Goal: Transaction & Acquisition: Purchase product/service

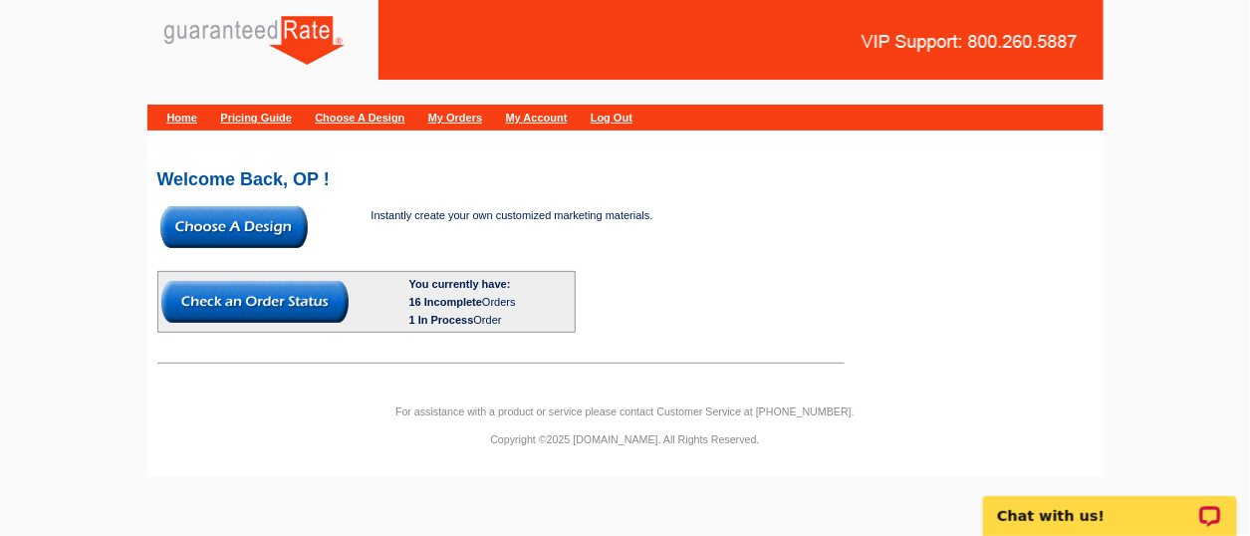
click at [240, 240] on img at bounding box center [233, 227] width 147 height 42
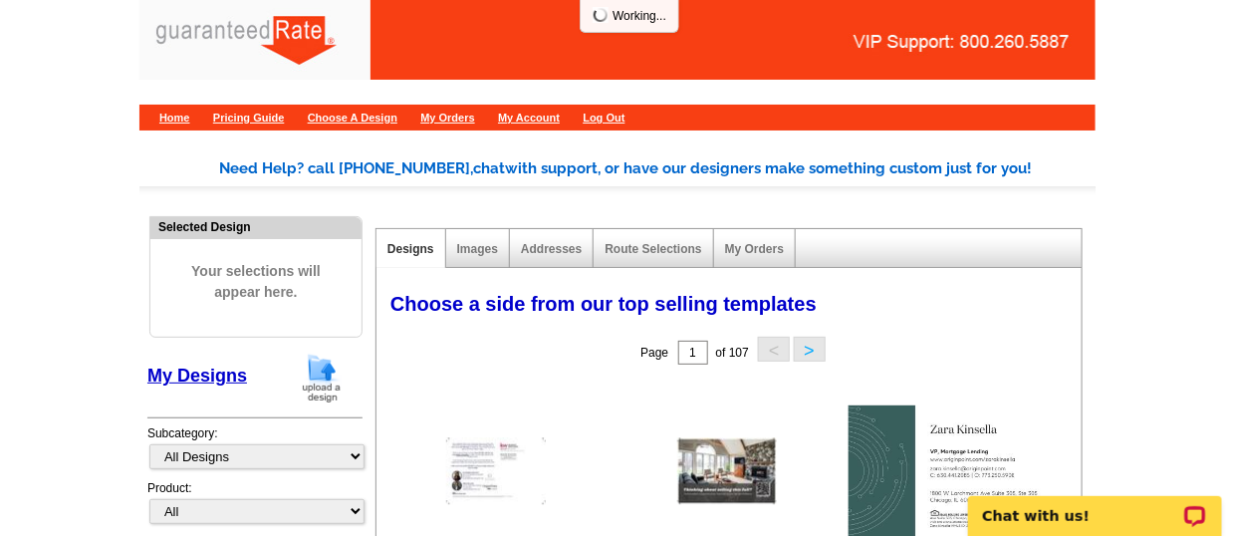
click at [324, 393] on img at bounding box center [322, 377] width 52 height 51
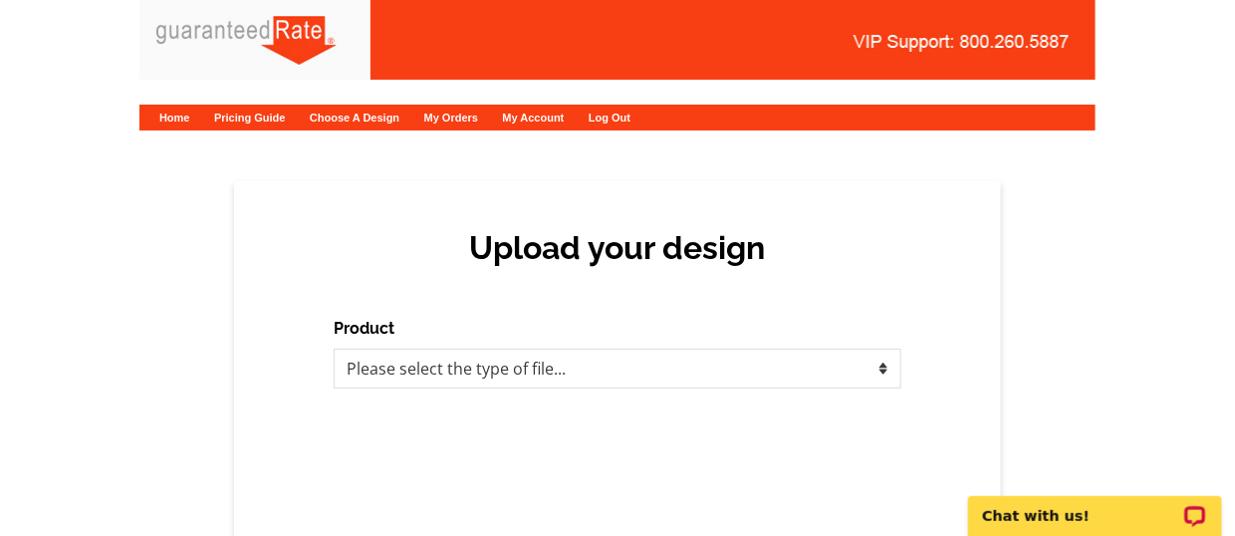
click at [689, 395] on div "Upload your design Product Please select the type of file... Postcards Calendar…" at bounding box center [617, 365] width 767 height 368
click at [629, 378] on select "Please select the type of file... Postcards Calendars Business Cards Letters an…" at bounding box center [618, 368] width 568 height 40
select select "2"
click at [334, 348] on select "Please select the type of file... Postcards Calendars Business Cards Letters an…" at bounding box center [618, 368] width 568 height 40
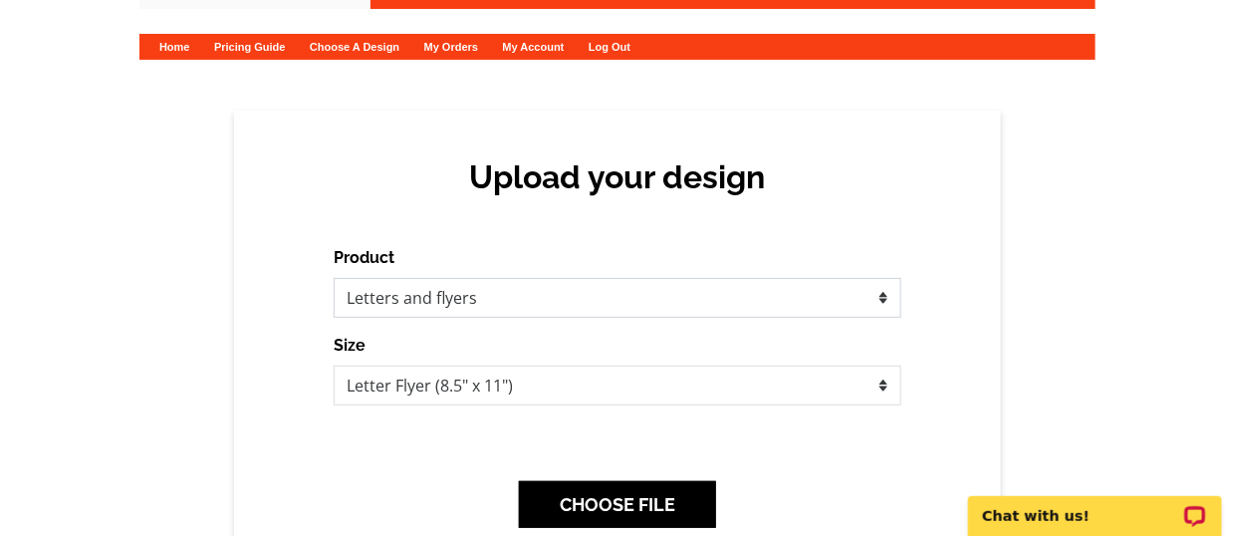
scroll to position [73, 0]
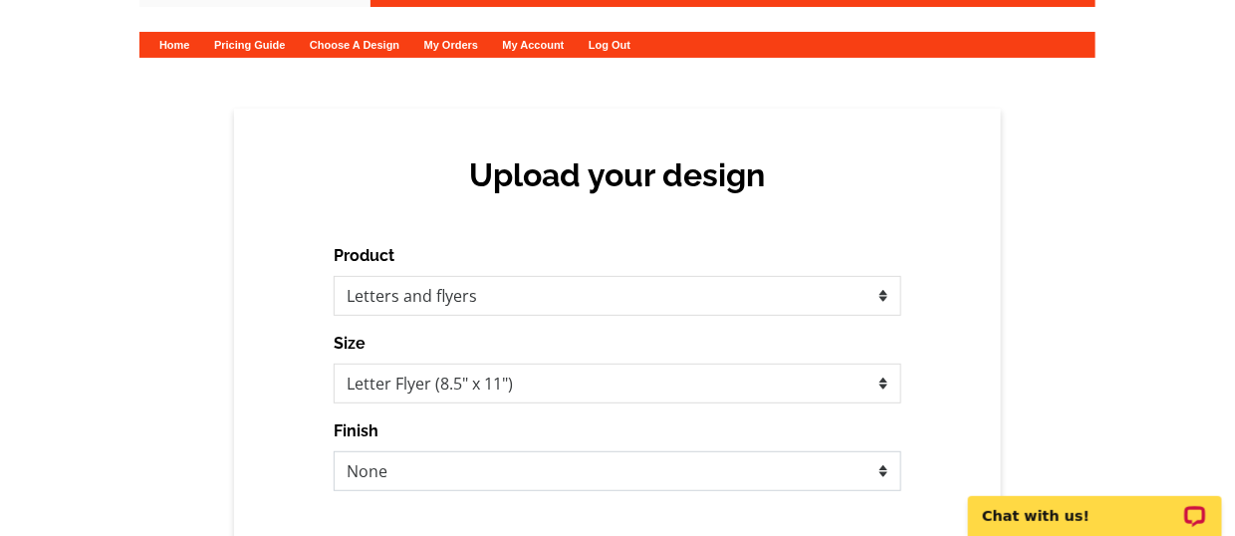
click at [624, 458] on select "None Envelope Mailer Bi-fold Mailer Tri-fold Mailer 3 hole punch" at bounding box center [618, 471] width 568 height 40
click at [1111, 290] on div "Upload your design Product Please select the type of file... Postcards Calendar…" at bounding box center [617, 409] width 1235 height 600
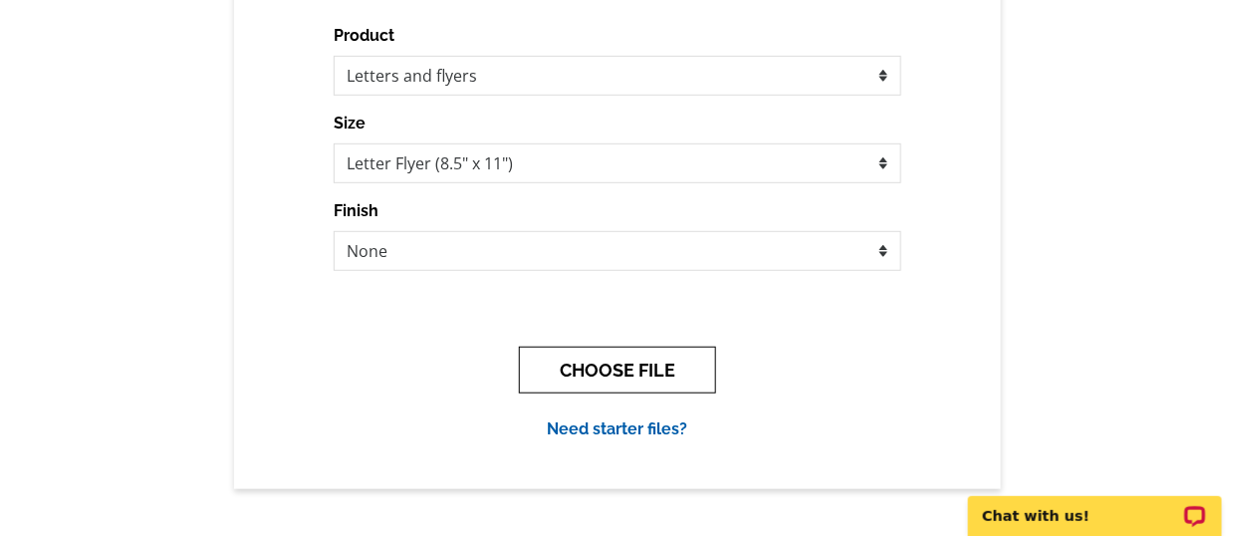
click at [595, 371] on button "CHOOSE FILE" at bounding box center [617, 369] width 197 height 47
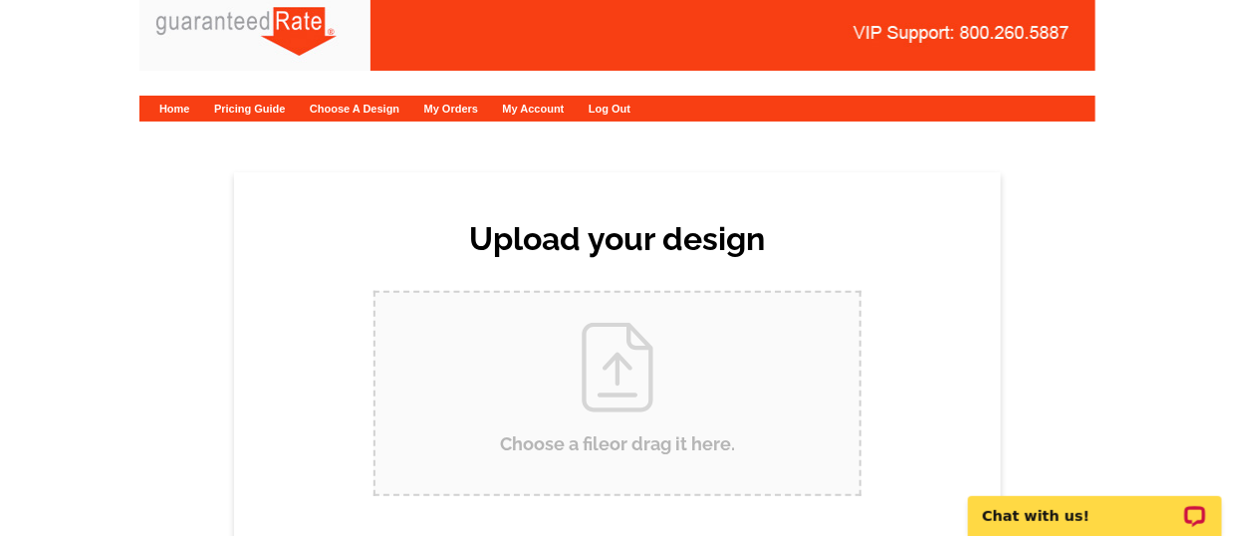
scroll to position [0, 0]
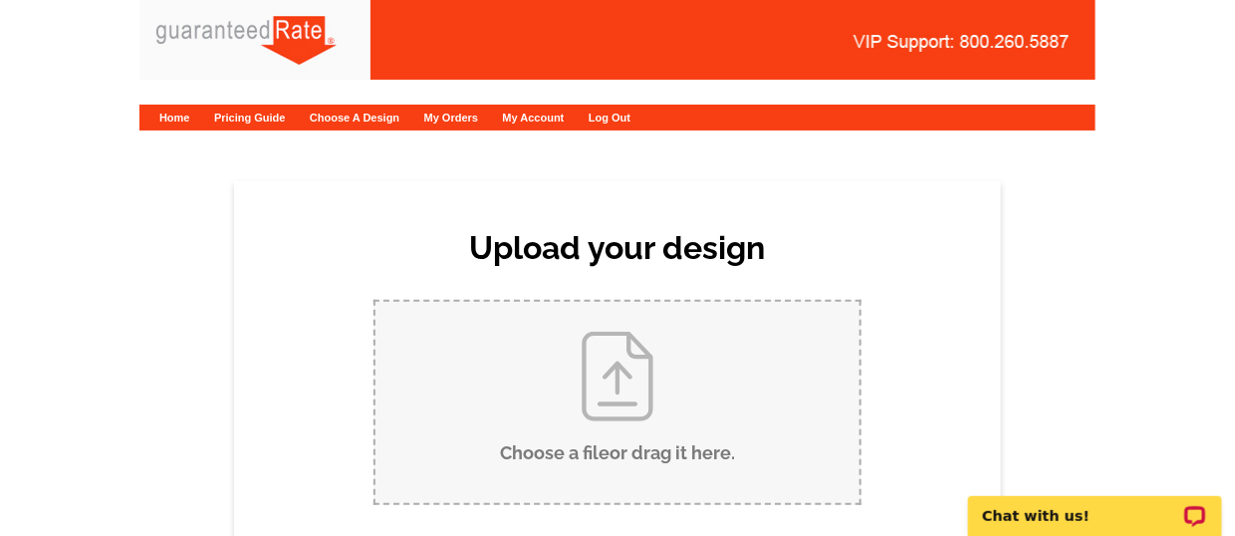
click at [595, 371] on input "Choose a file or drag it here ." at bounding box center [617, 402] width 484 height 201
type input "C:\fakepath\2025 Real Estate Agent Reference Guide.pdf"
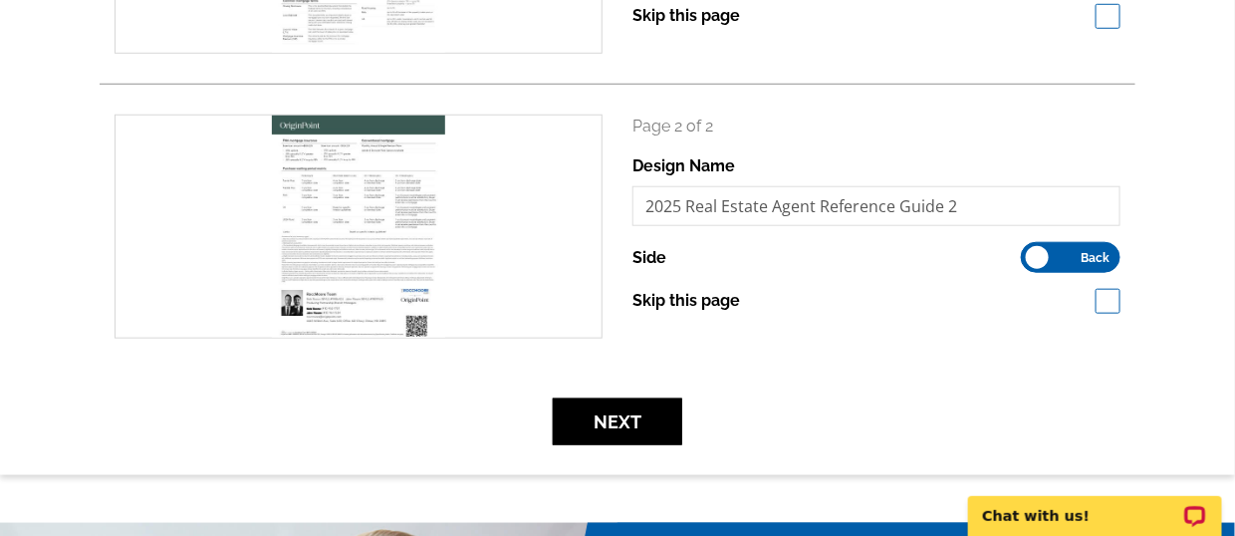
scroll to position [556, 0]
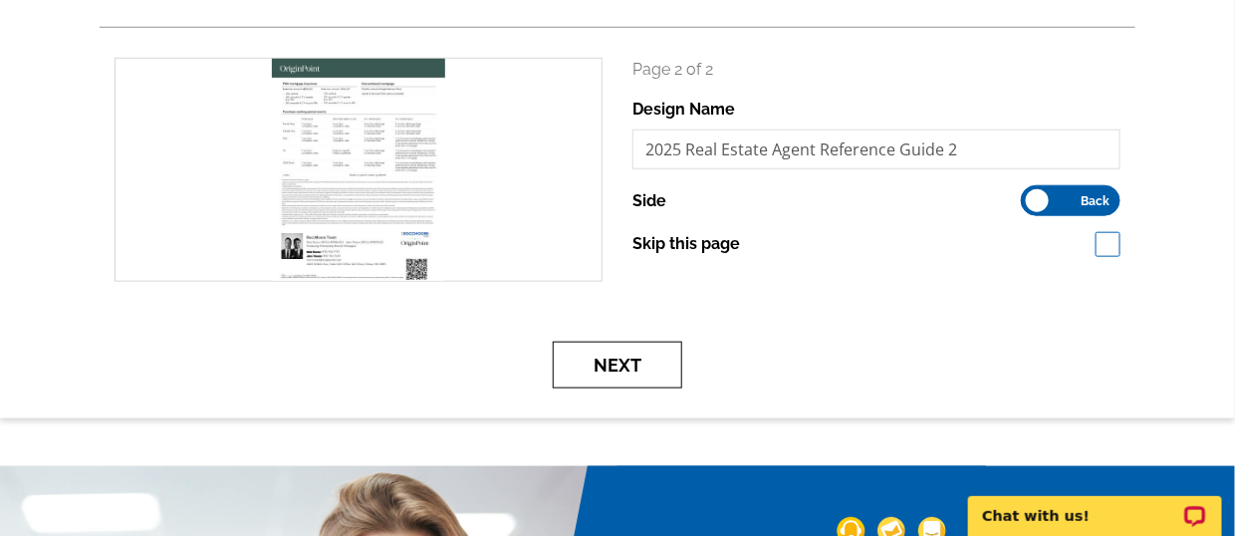
click at [648, 371] on button "Next" at bounding box center [617, 365] width 129 height 47
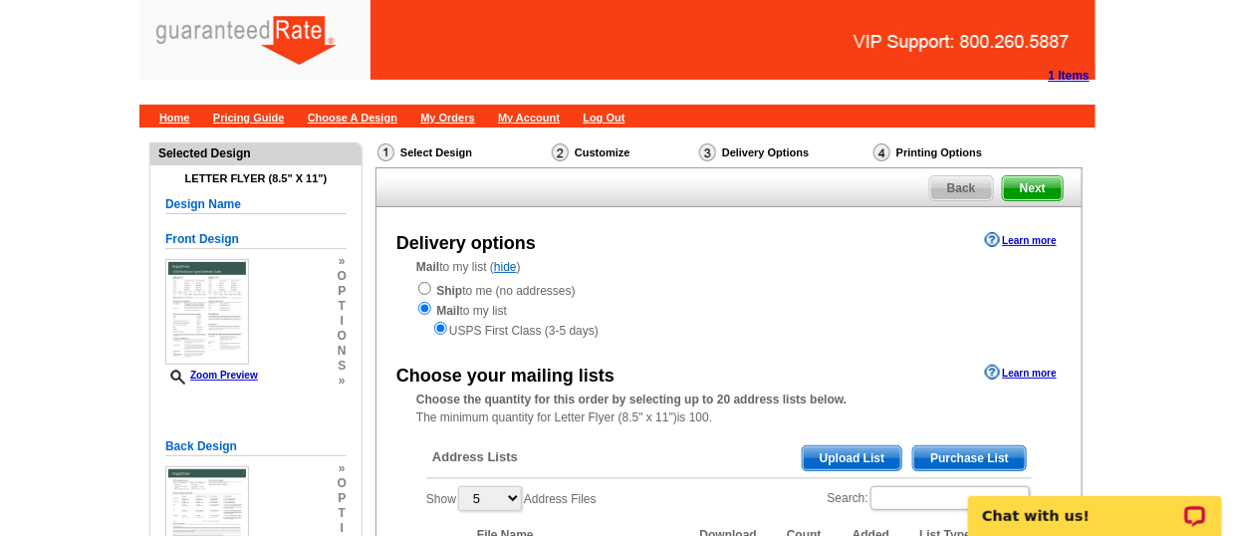
click at [433, 291] on div "Ship to me (no addresses) Mail to my list USPS First Class (3-5 days)" at bounding box center [728, 310] width 625 height 60
click at [418, 286] on input "radio" at bounding box center [424, 288] width 13 height 13
radio input "true"
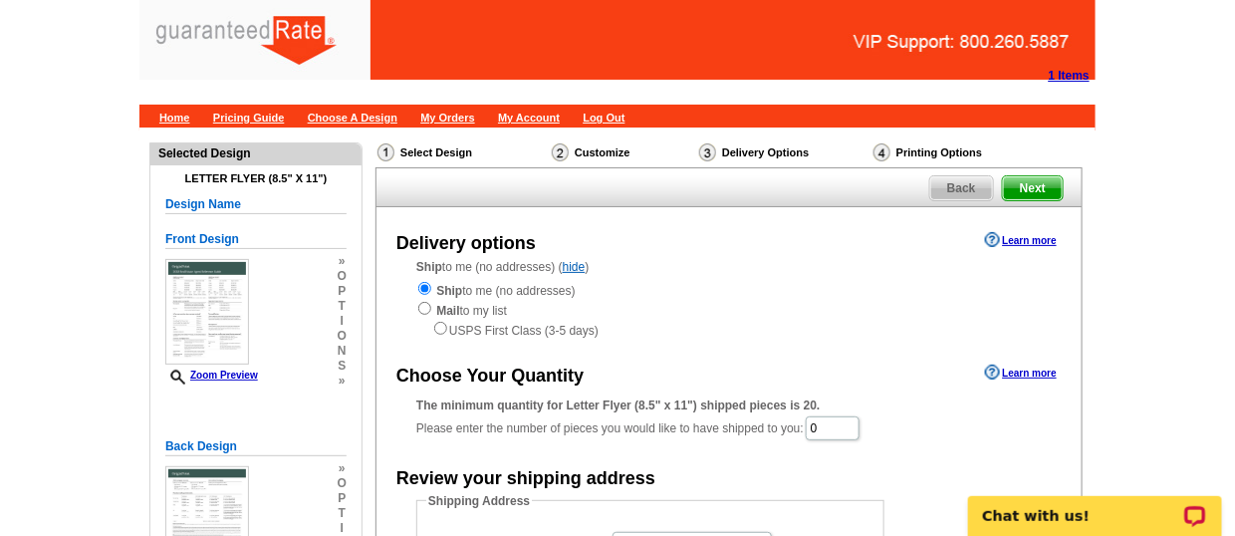
scroll to position [202, 0]
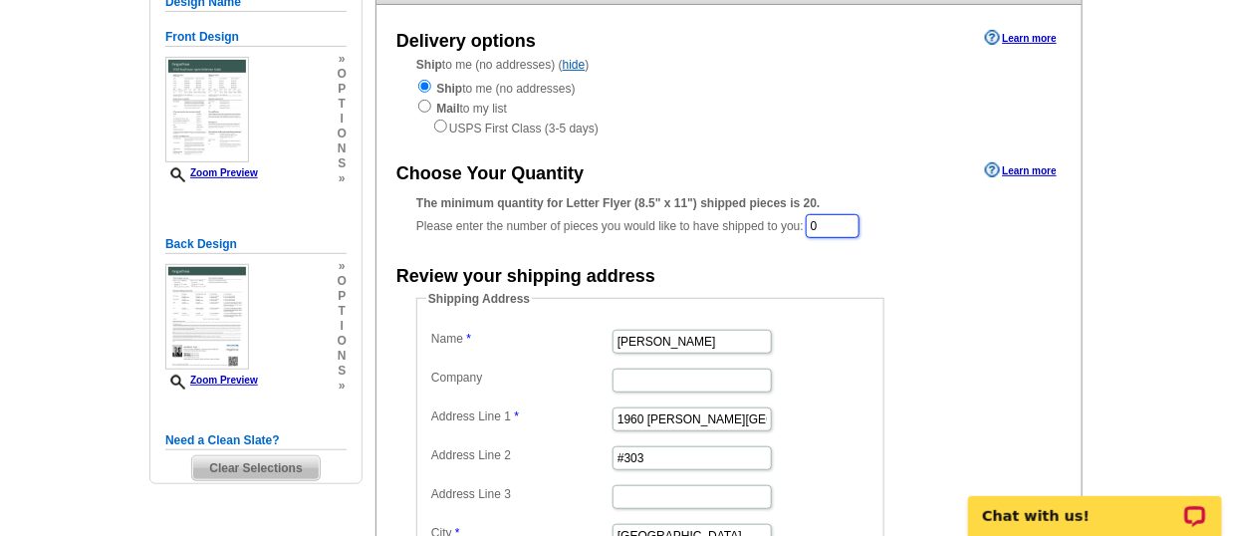
click at [831, 227] on input "0" at bounding box center [832, 226] width 54 height 24
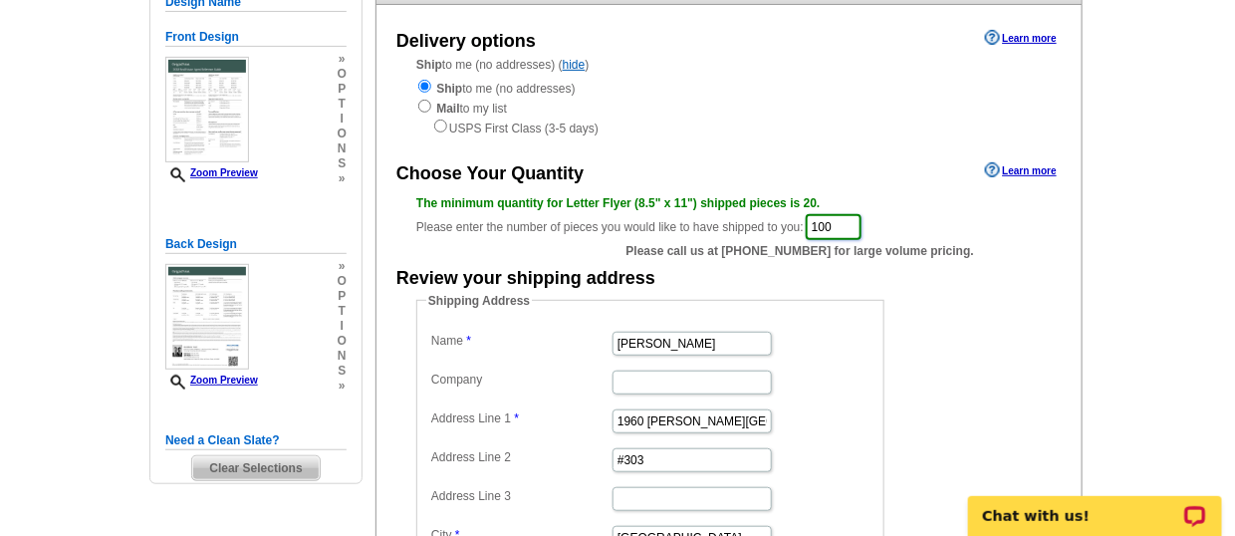
type input "100"
drag, startPoint x: 725, startPoint y: 343, endPoint x: 401, endPoint y: 348, distance: 323.6
click at [401, 348] on div "Shipping Address Name Dave Radke Company Address Line 1 1960 N. Lincoln Park We…" at bounding box center [728, 473] width 705 height 362
type input "Nick Rocco"
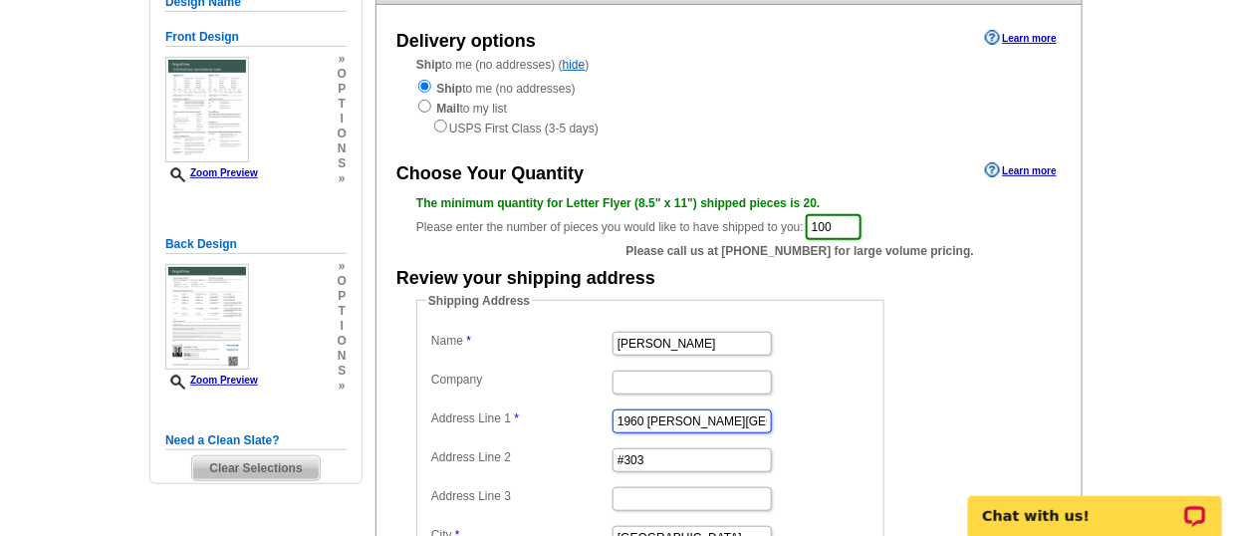
click at [696, 424] on input "1960 N. Lincoln Park West" at bounding box center [691, 421] width 159 height 24
paste input "[STREET_ADDRESS]"
type input "[STREET_ADDRESS]"
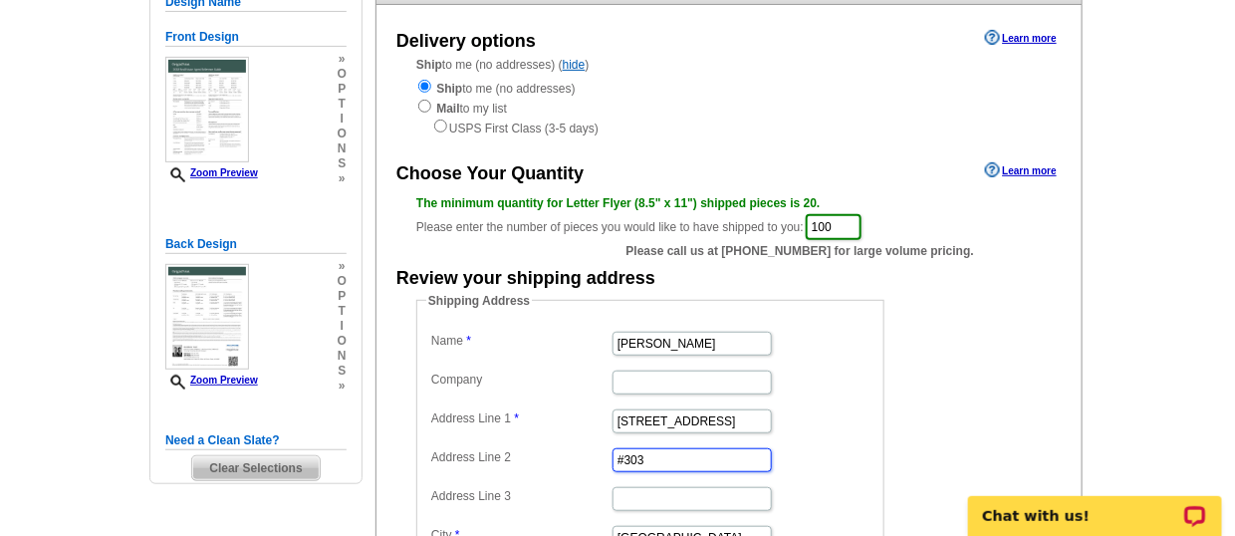
drag, startPoint x: 689, startPoint y: 463, endPoint x: 513, endPoint y: 473, distance: 176.5
click at [513, 473] on dl "Name Nick Rocco Company Address Line 1 9504A Old Harford Rd Address Line 2 #303…" at bounding box center [650, 478] width 448 height 302
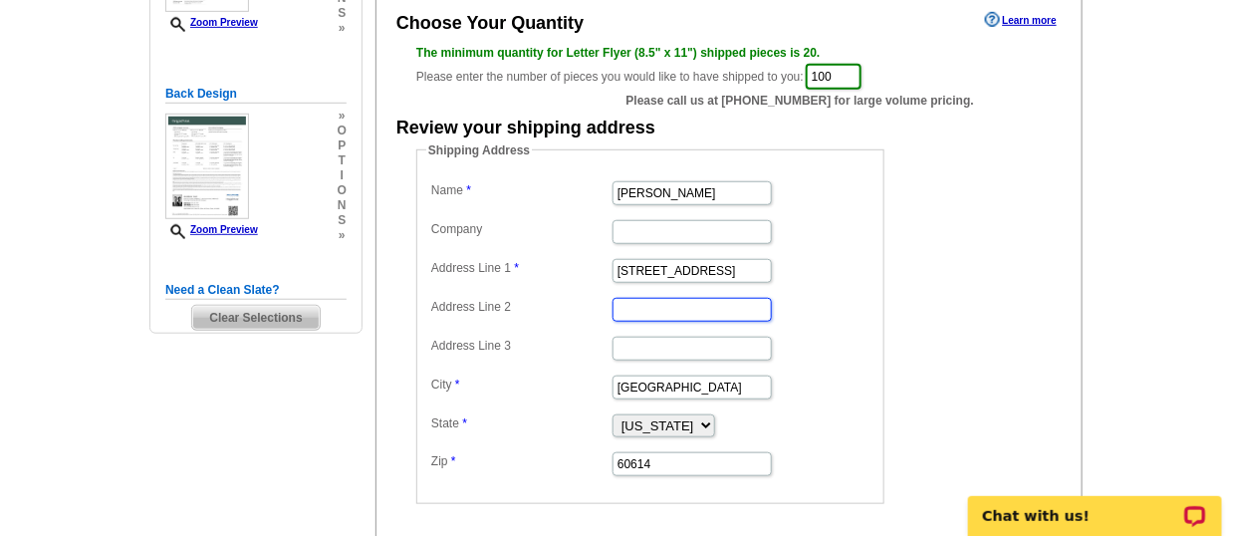
scroll to position [354, 0]
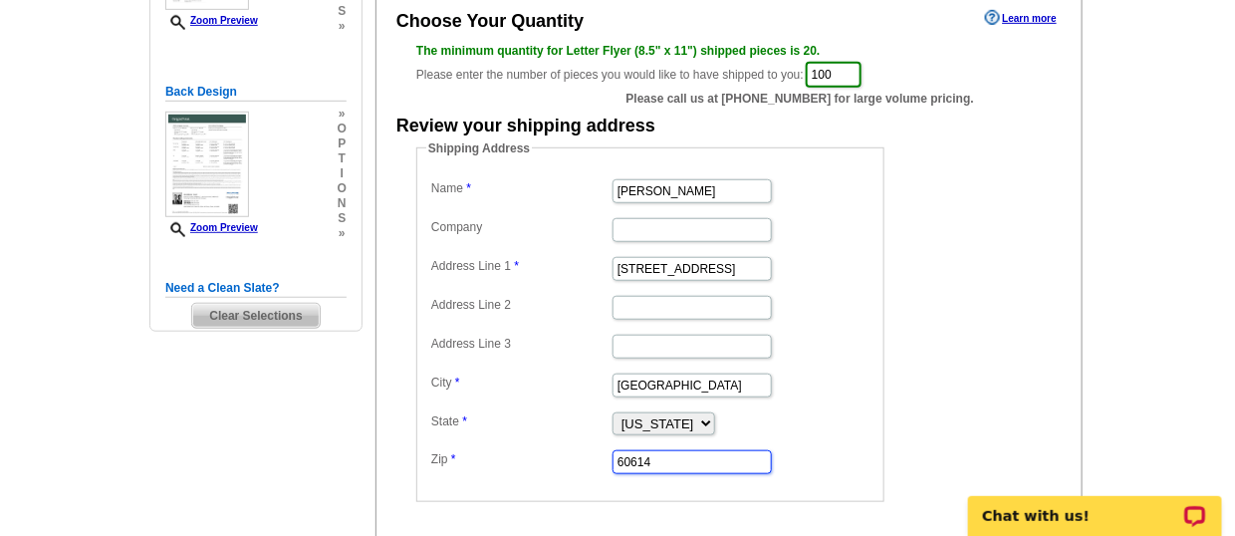
drag, startPoint x: 685, startPoint y: 458, endPoint x: 520, endPoint y: 437, distance: 166.6
click at [520, 445] on dd "60614" at bounding box center [650, 460] width 448 height 31
paste input "2123"
type input "21234"
click at [643, 412] on select "Alabama Alaska Arizona Arkansas California Colorado Connecticut District of Col…" at bounding box center [663, 423] width 103 height 23
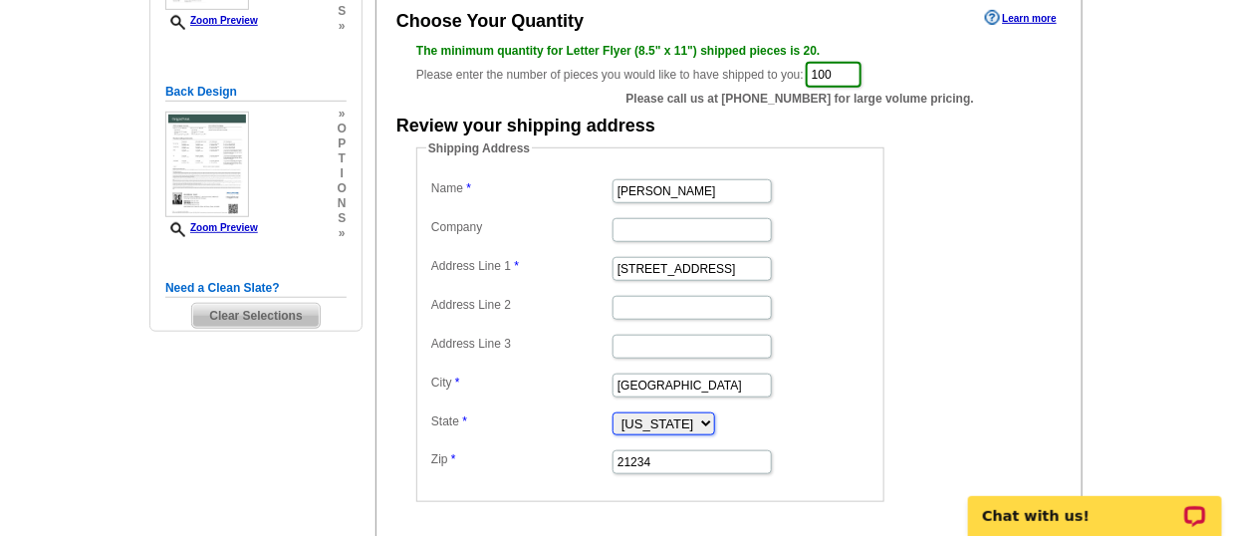
click at [612, 412] on select "Alabama Alaska Arizona Arkansas California Colorado Connecticut District of Col…" at bounding box center [663, 423] width 103 height 23
click at [655, 426] on dd "Alabama Alaska Arizona Arkansas California Colorado Connecticut District of Col…" at bounding box center [650, 422] width 448 height 30
click at [651, 417] on select "Alabama Alaska Arizona Arkansas California Colorado Connecticut District of Col…" at bounding box center [663, 423] width 103 height 23
select select "MD"
click at [612, 412] on select "Alabama Alaska Arizona Arkansas California Colorado Connecticut District of Col…" at bounding box center [663, 423] width 103 height 23
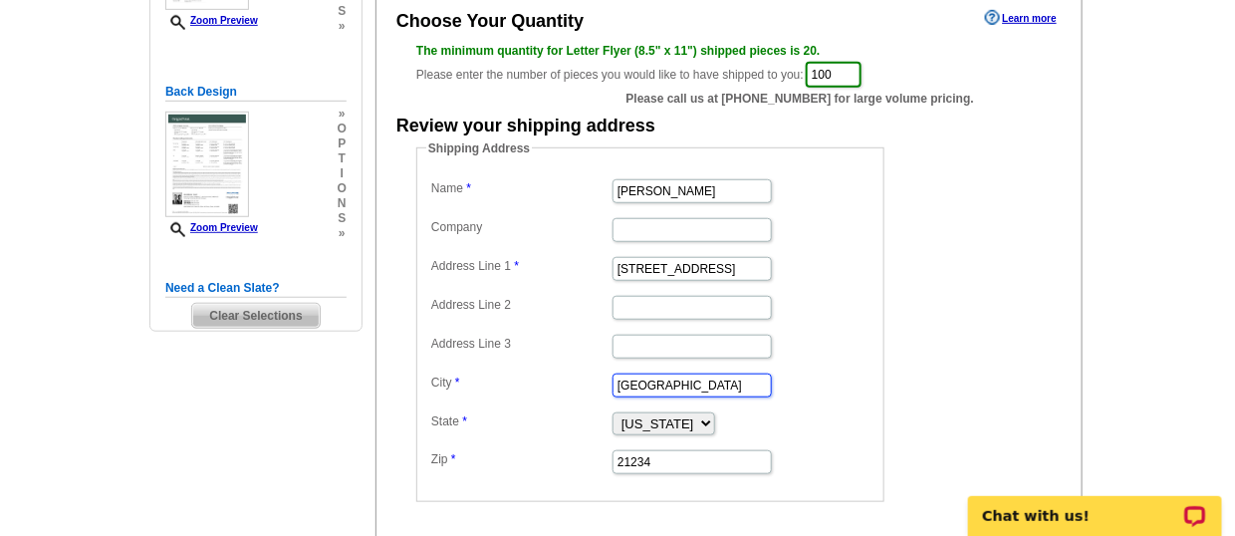
drag, startPoint x: 588, startPoint y: 379, endPoint x: 501, endPoint y: 386, distance: 87.9
click at [501, 386] on dd "Chicago" at bounding box center [650, 383] width 448 height 31
type input "p"
type input "[GEOGRAPHIC_DATA]"
click at [1042, 284] on div "Shipping Address Name Nick Rocco Company Address Line 1 9504A Old Harford Rd Ad…" at bounding box center [728, 320] width 705 height 362
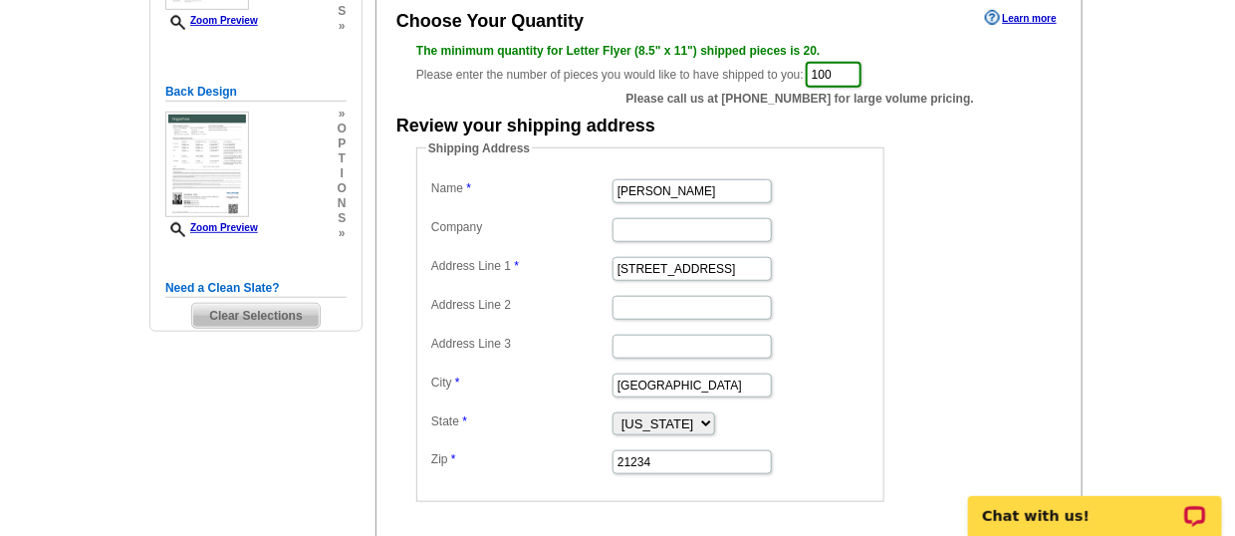
click at [986, 370] on form "Shipping Address Name Nick Rocco Company Address Line 1 9504A Old Harford Rd Ad…" at bounding box center [728, 320] width 625 height 362
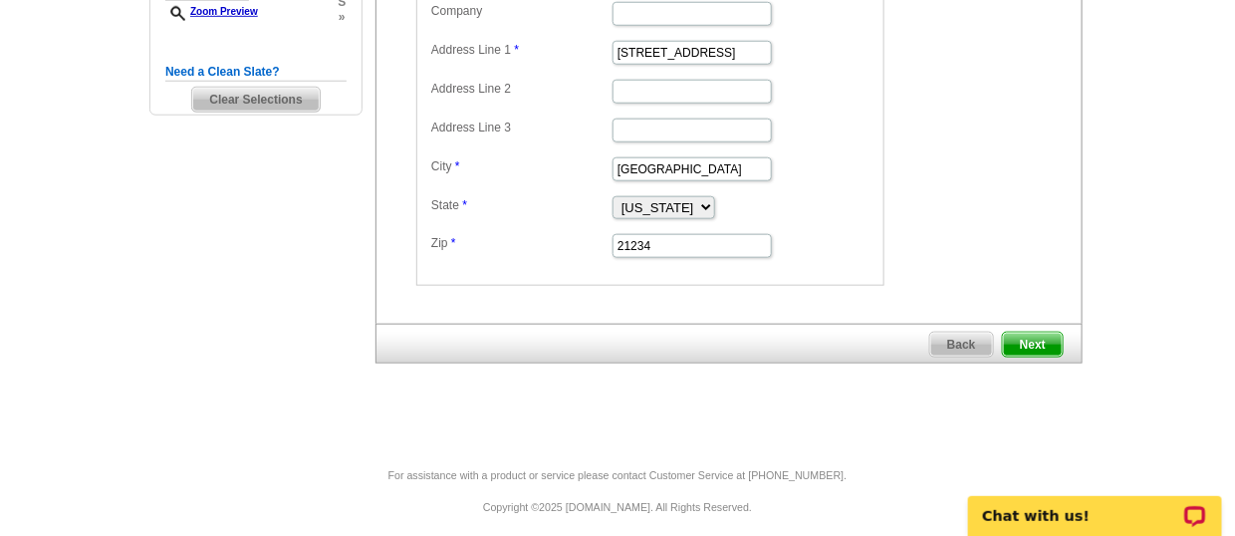
click at [1028, 334] on span "Next" at bounding box center [1033, 345] width 60 height 24
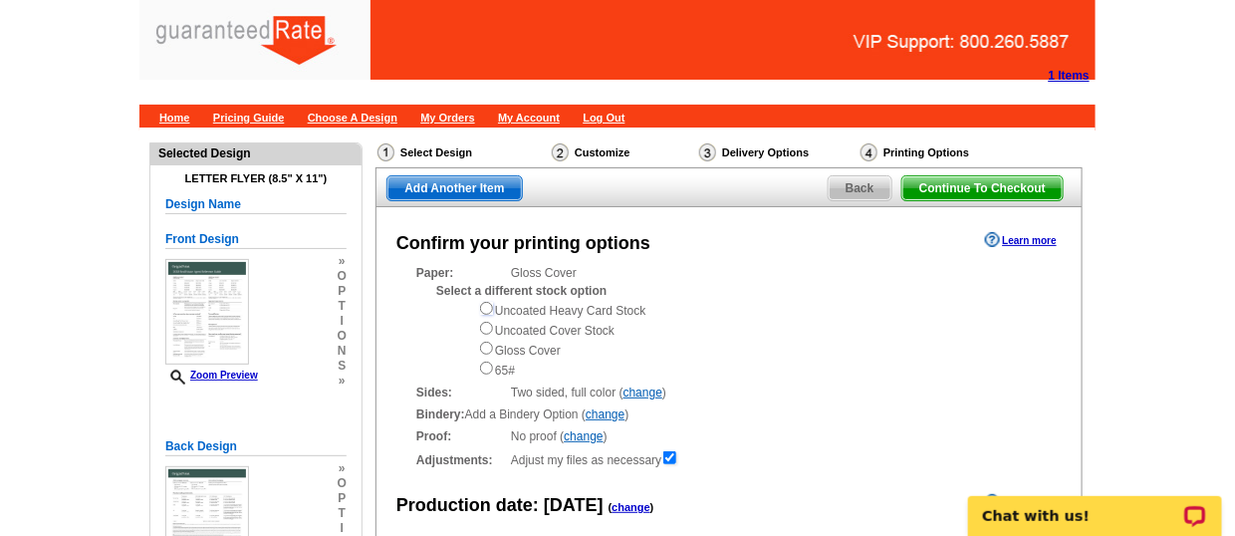
click at [488, 309] on input "radio" at bounding box center [486, 308] width 13 height 13
radio input "true"
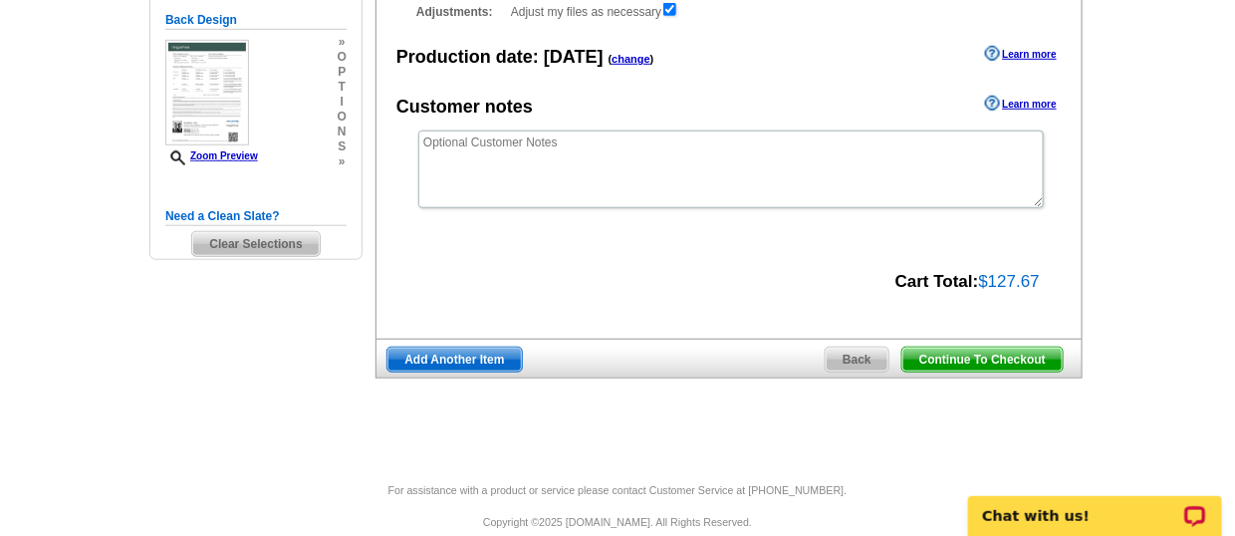
scroll to position [447, 0]
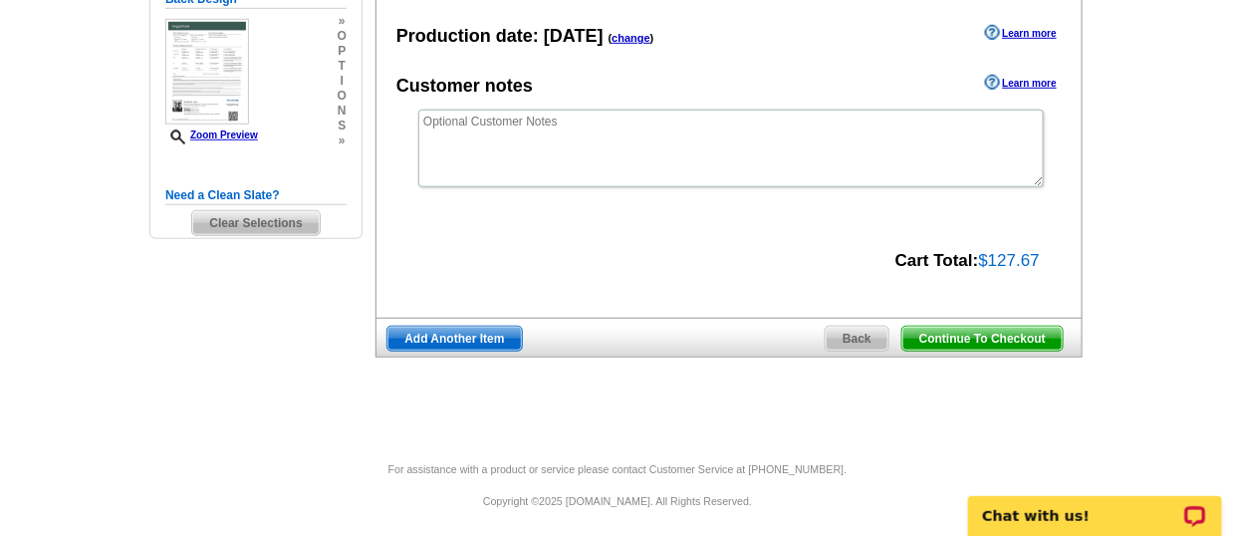
click at [1014, 334] on span "Continue To Checkout" at bounding box center [982, 339] width 160 height 24
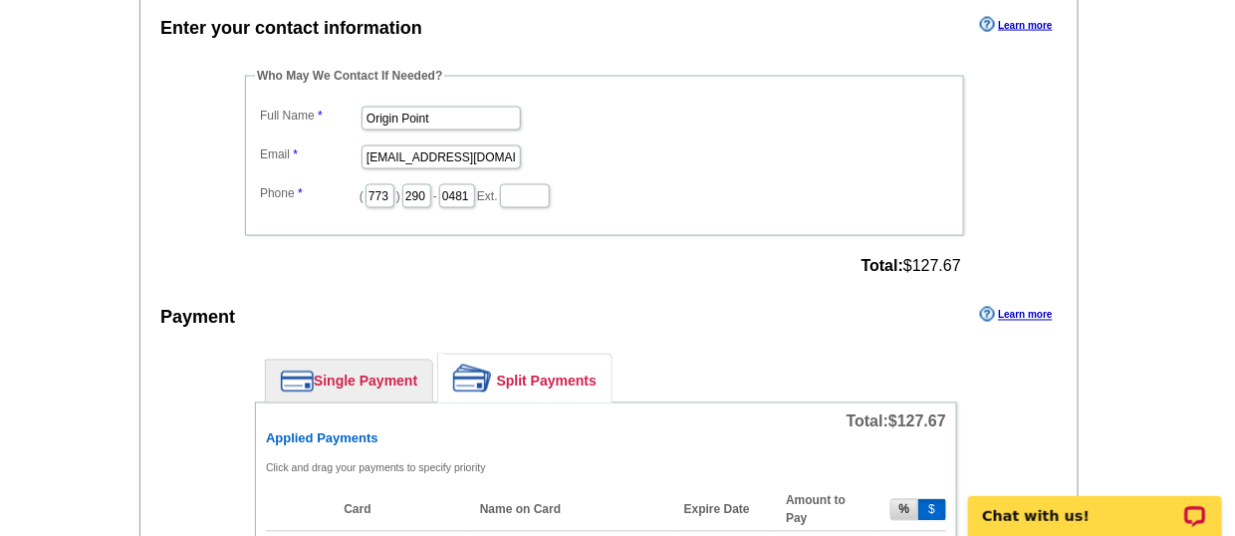
scroll to position [946, 0]
drag, startPoint x: 462, startPoint y: 107, endPoint x: 334, endPoint y: 85, distance: 130.3
click at [334, 85] on fieldset "Who May We Contact If Needed? Full Name Origin Point Email [EMAIL_ADDRESS][DOMA…" at bounding box center [604, 151] width 719 height 169
drag, startPoint x: 439, startPoint y: 107, endPoint x: 182, endPoint y: 80, distance: 258.3
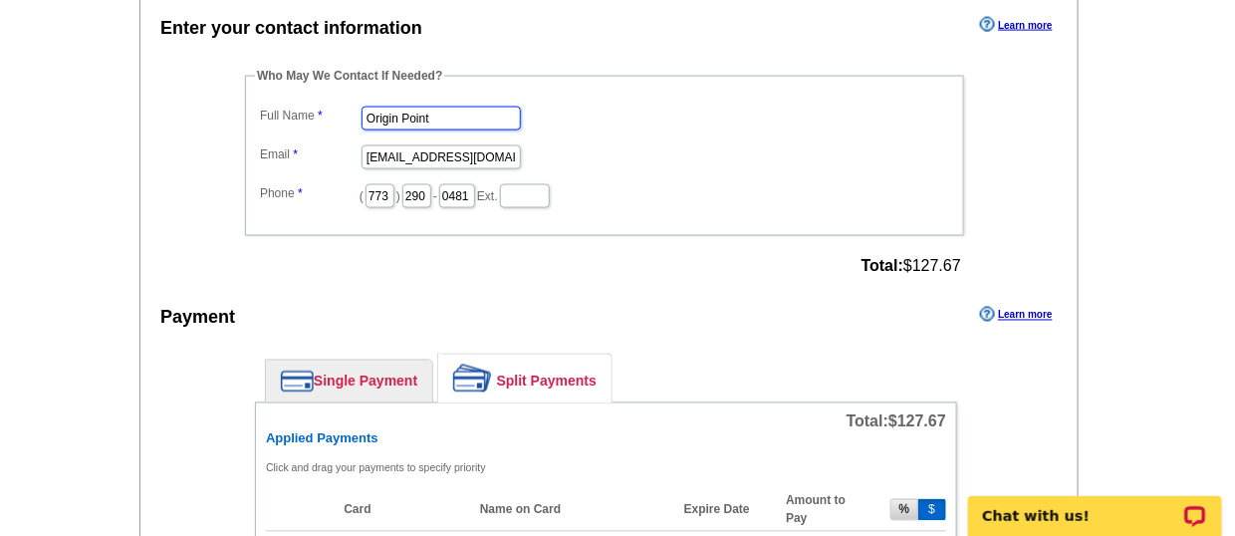
type input "l"
type input "[PERSON_NAME]"
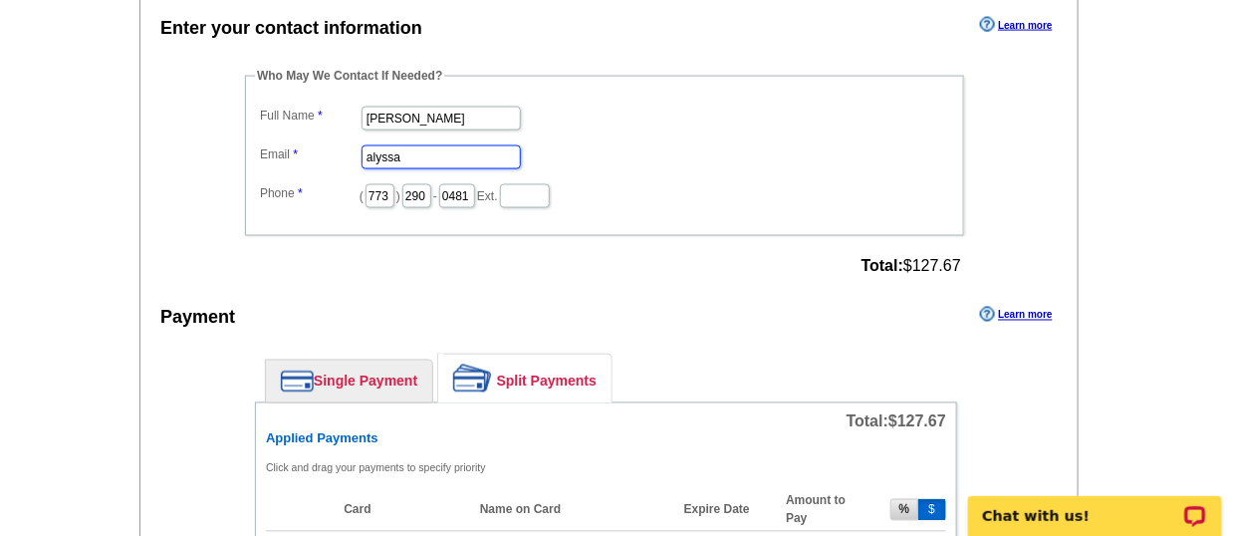
type input "[EMAIL_ADDRESS][PERSON_NAME][DOMAIN_NAME]"
type input "516"
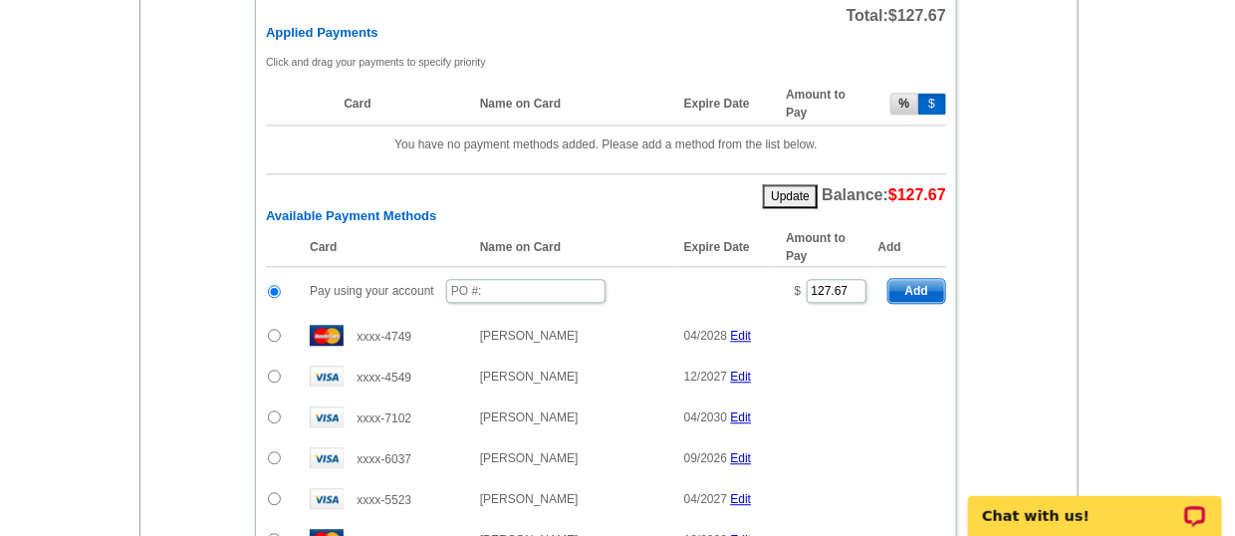
scroll to position [1121, 0]
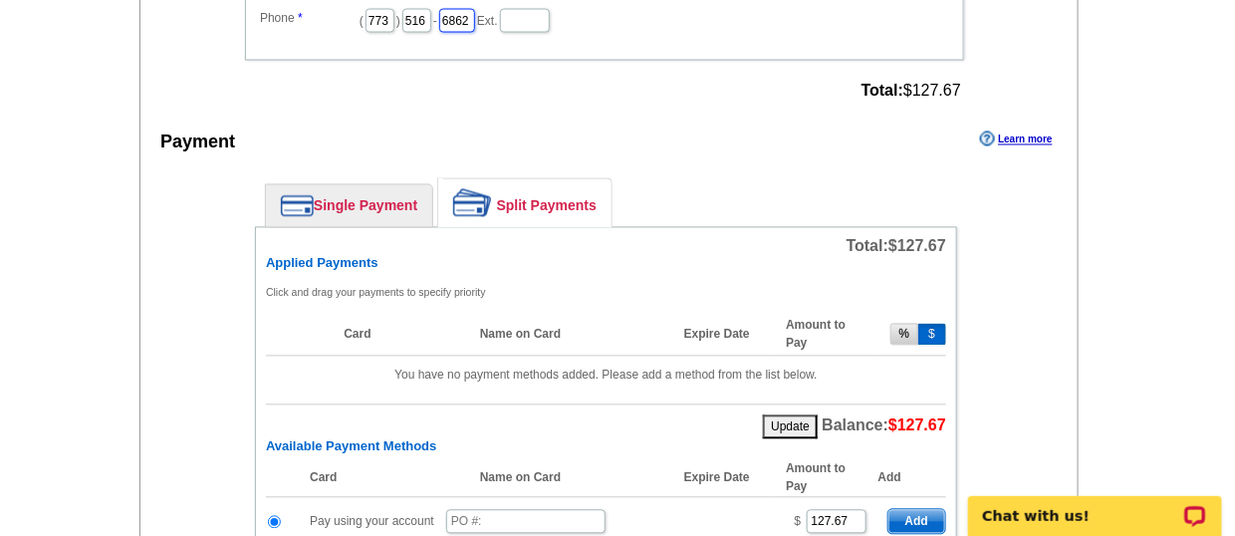
type input "6862"
click at [369, 187] on link "Single Payment" at bounding box center [349, 206] width 166 height 42
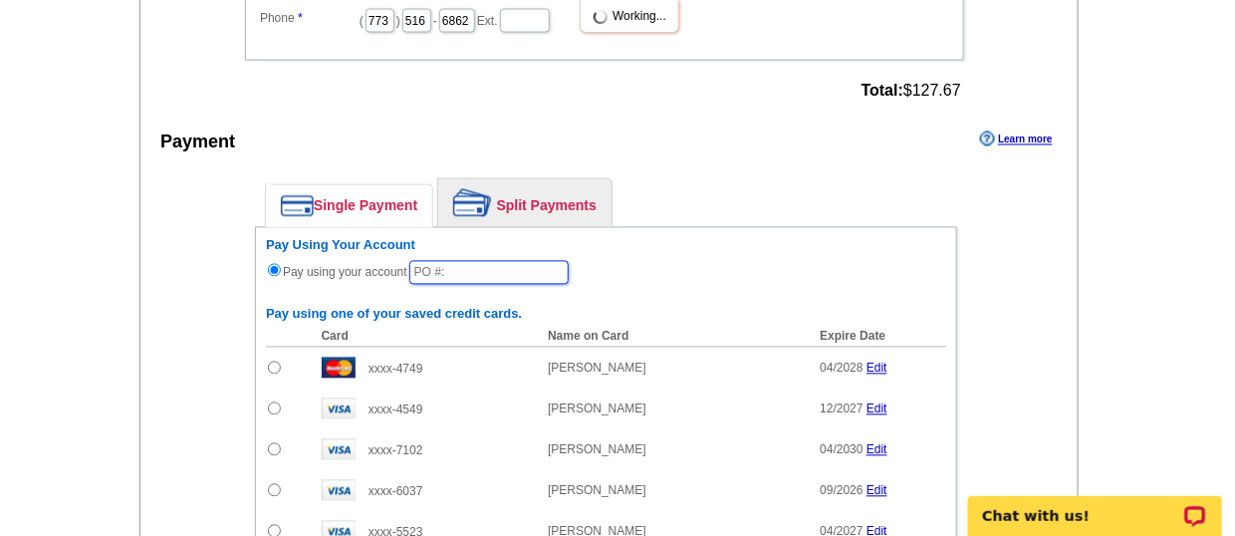
click at [484, 272] on input "text" at bounding box center [488, 273] width 159 height 24
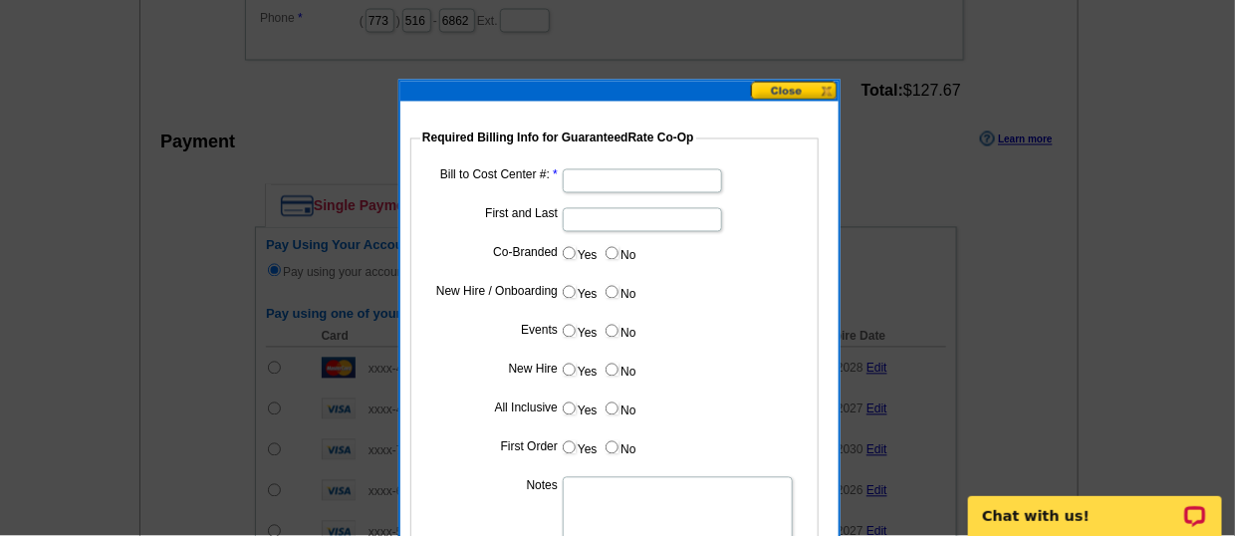
type input "081115_1258_AJ"
click at [653, 185] on input "Bill to Cost Center #:" at bounding box center [642, 181] width 159 height 24
type input "200509"
type input "R"
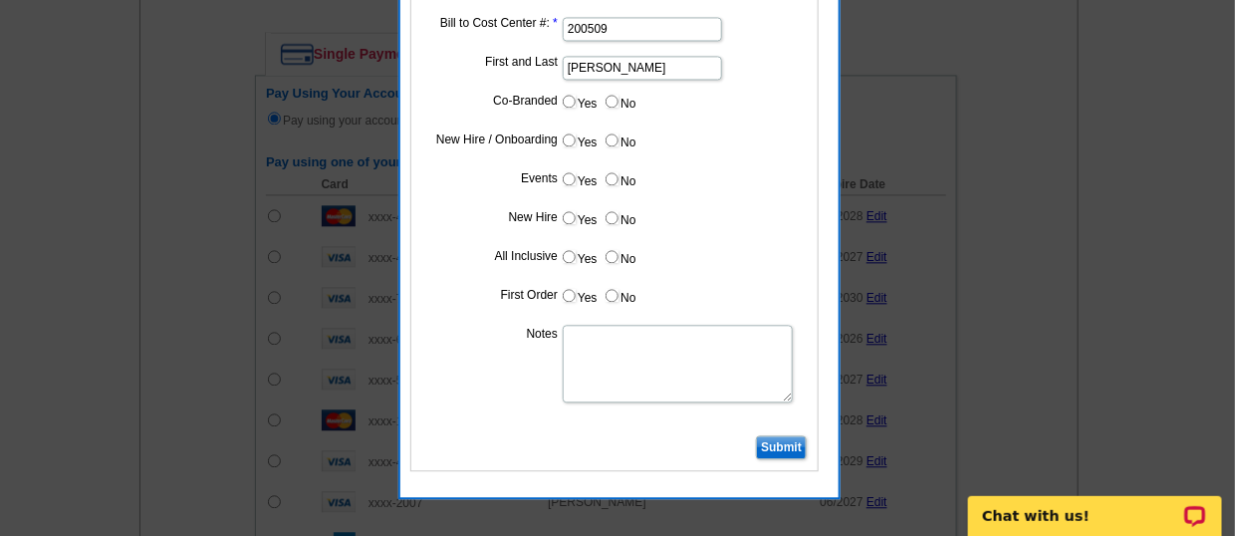
type input "[PERSON_NAME]"
click at [777, 443] on input "Submit" at bounding box center [781, 447] width 51 height 24
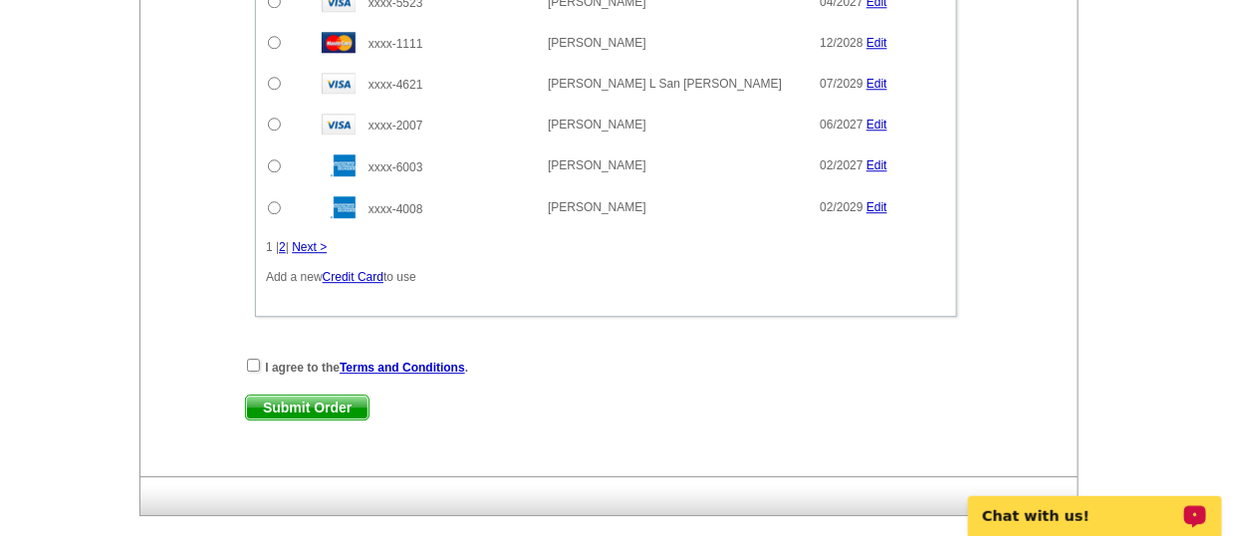
scroll to position [1653, 0]
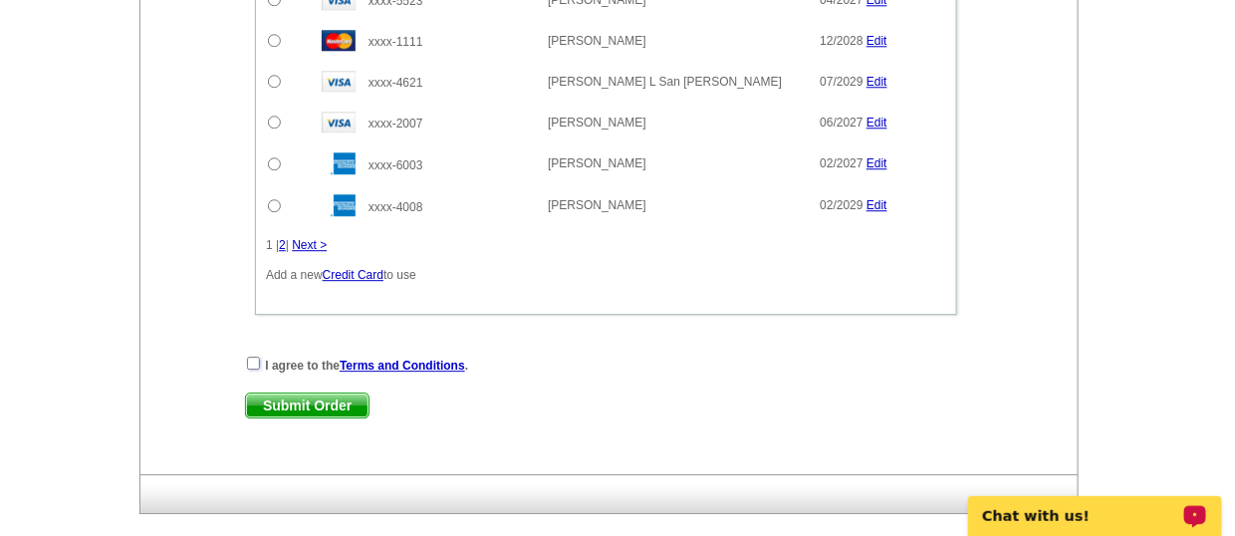
click at [254, 356] on input "checkbox" at bounding box center [253, 362] width 13 height 13
checkbox input "true"
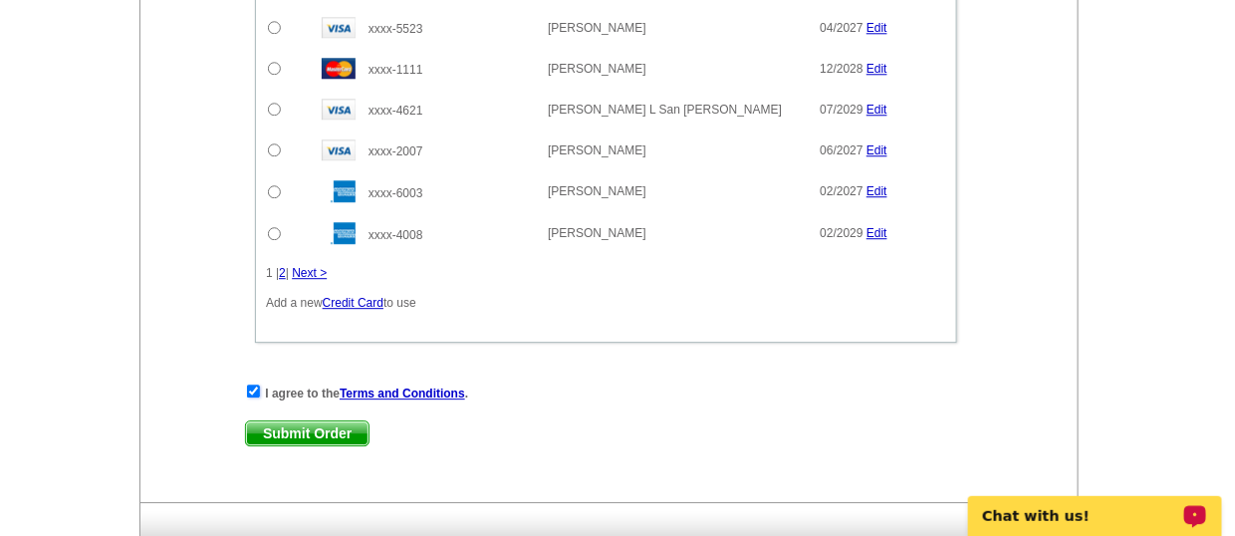
scroll to position [1733, 0]
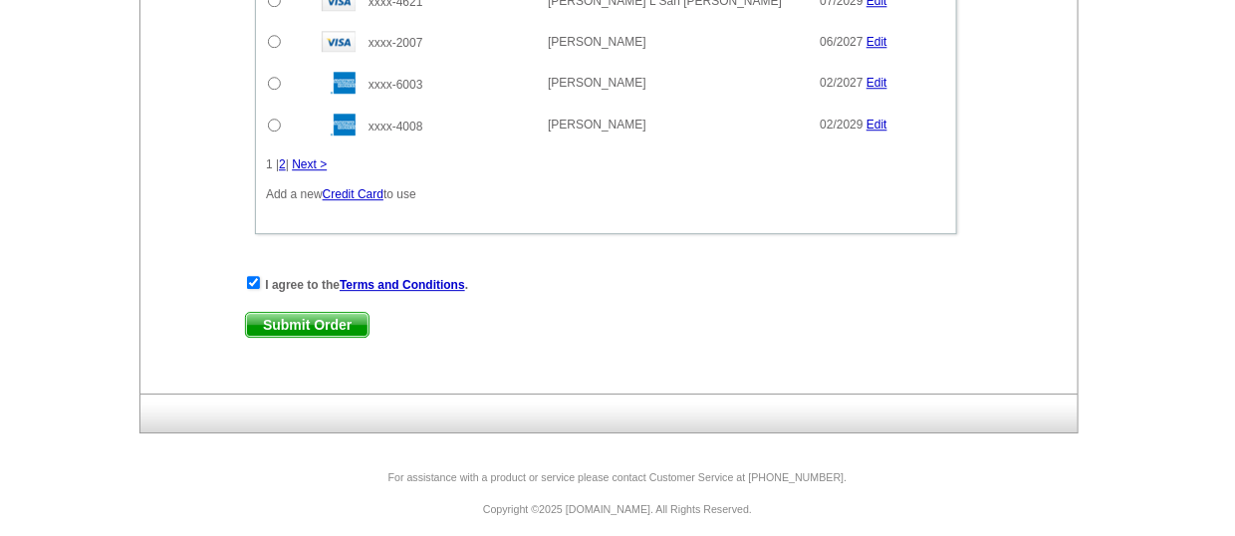
click at [307, 313] on span "Submit Order" at bounding box center [307, 325] width 122 height 24
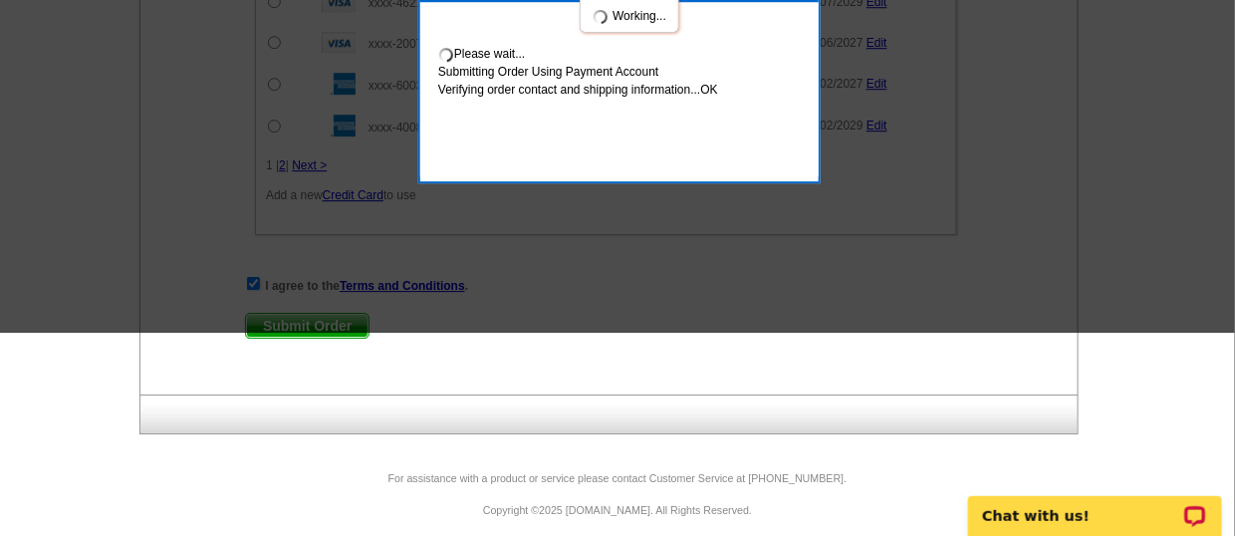
scroll to position [1578, 0]
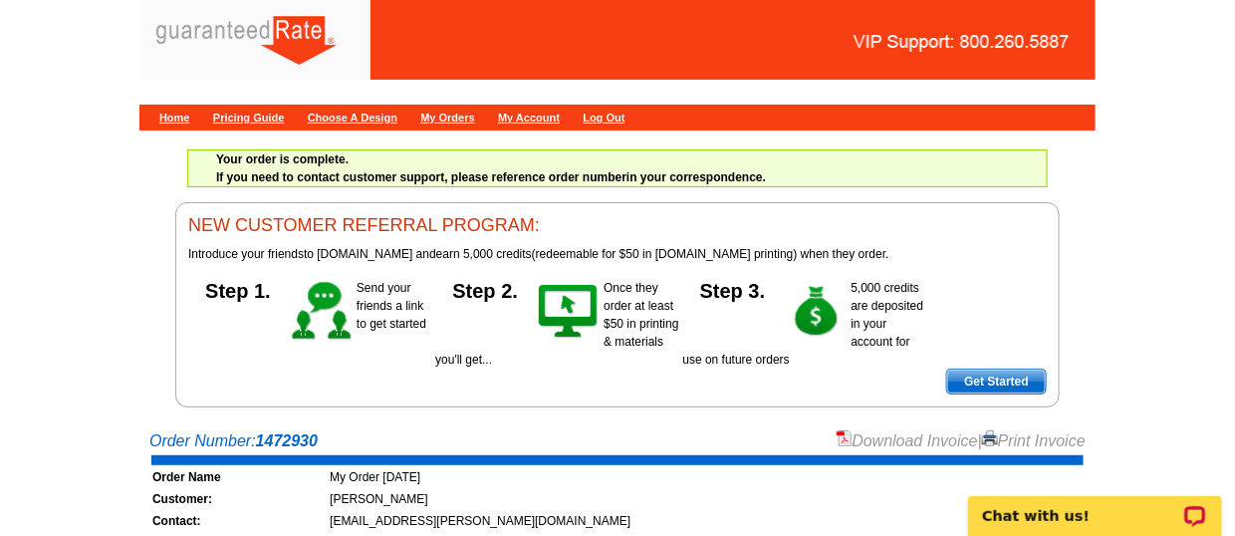
click at [854, 432] on link "Download Invoice" at bounding box center [906, 440] width 141 height 17
